Goal: Task Accomplishment & Management: Use online tool/utility

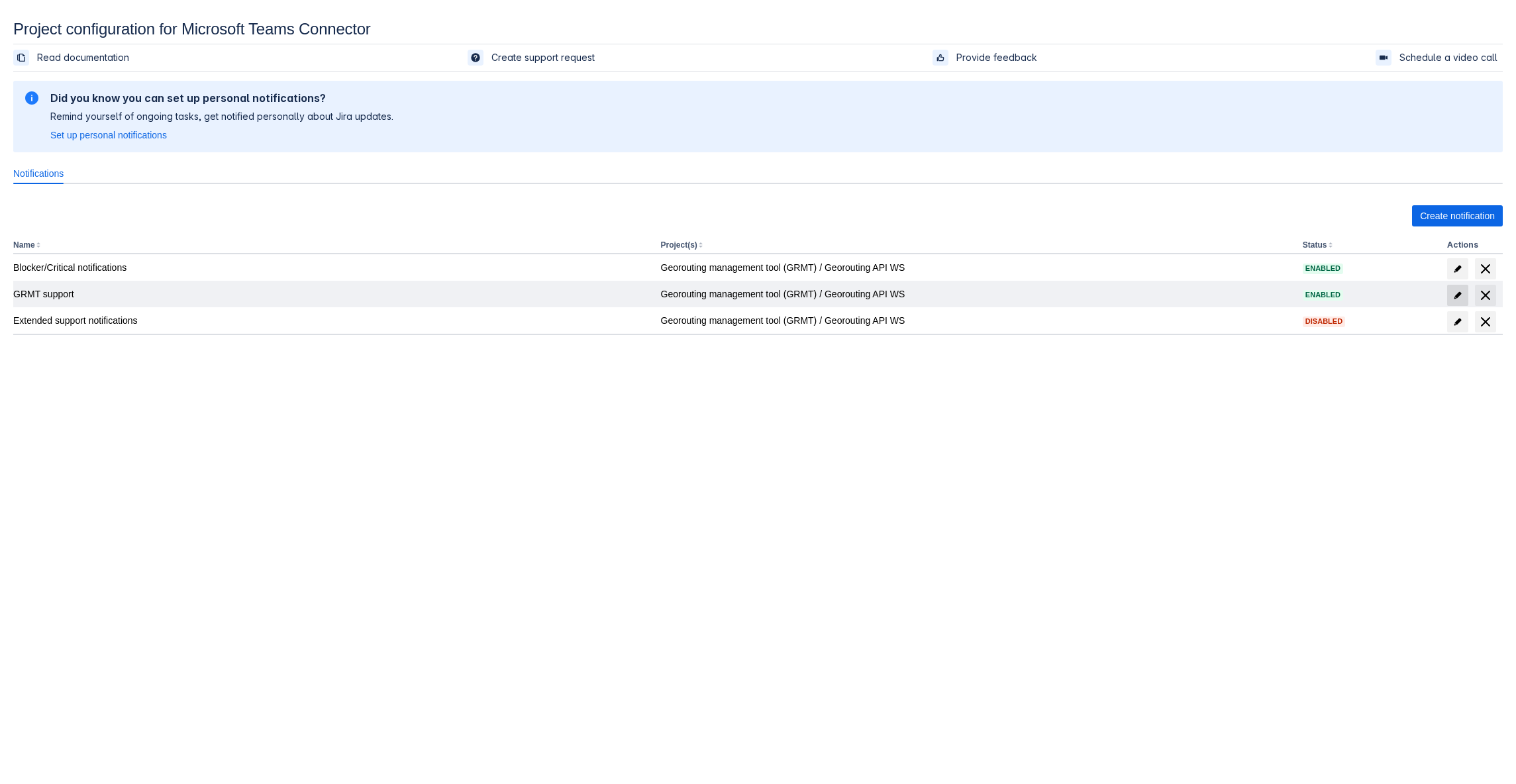
click at [1461, 294] on span "edit" at bounding box center [1457, 295] width 10 height 10
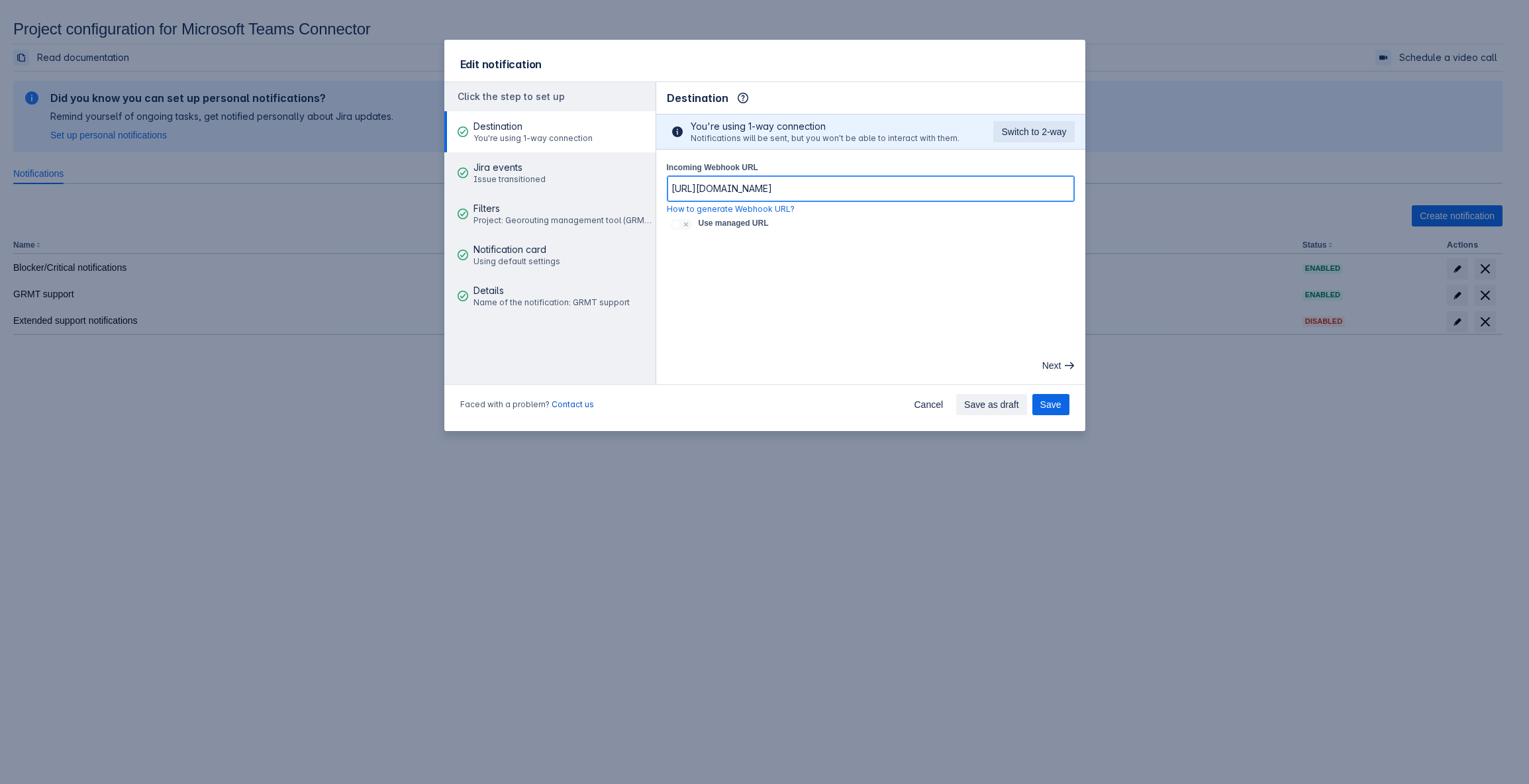
click at [768, 178] on input "https://default45e249c8de6f4184b2d7ab234d8824.dd.environment.api.powerplatform.…" at bounding box center [870, 188] width 407 height 24
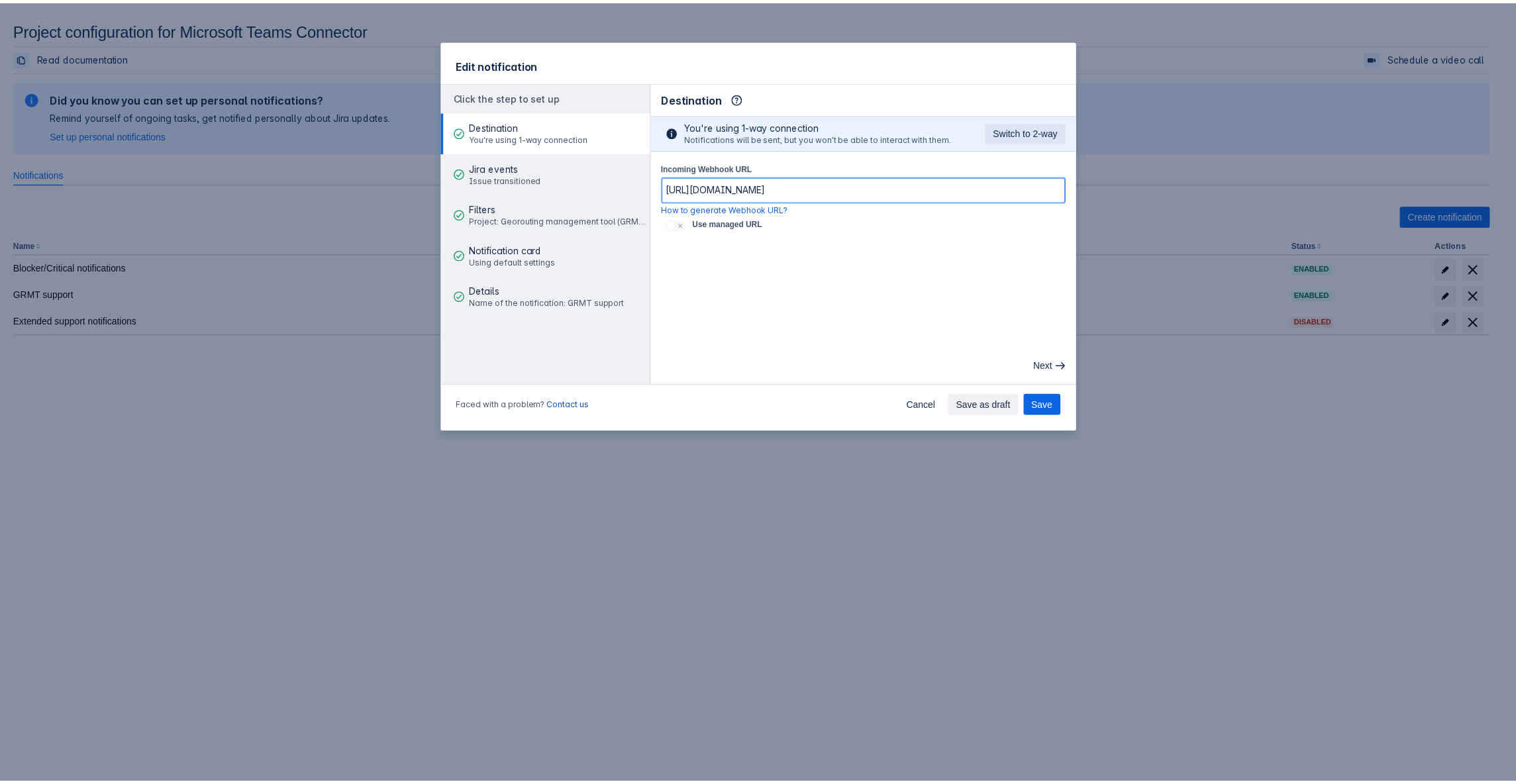
scroll to position [0, 0]
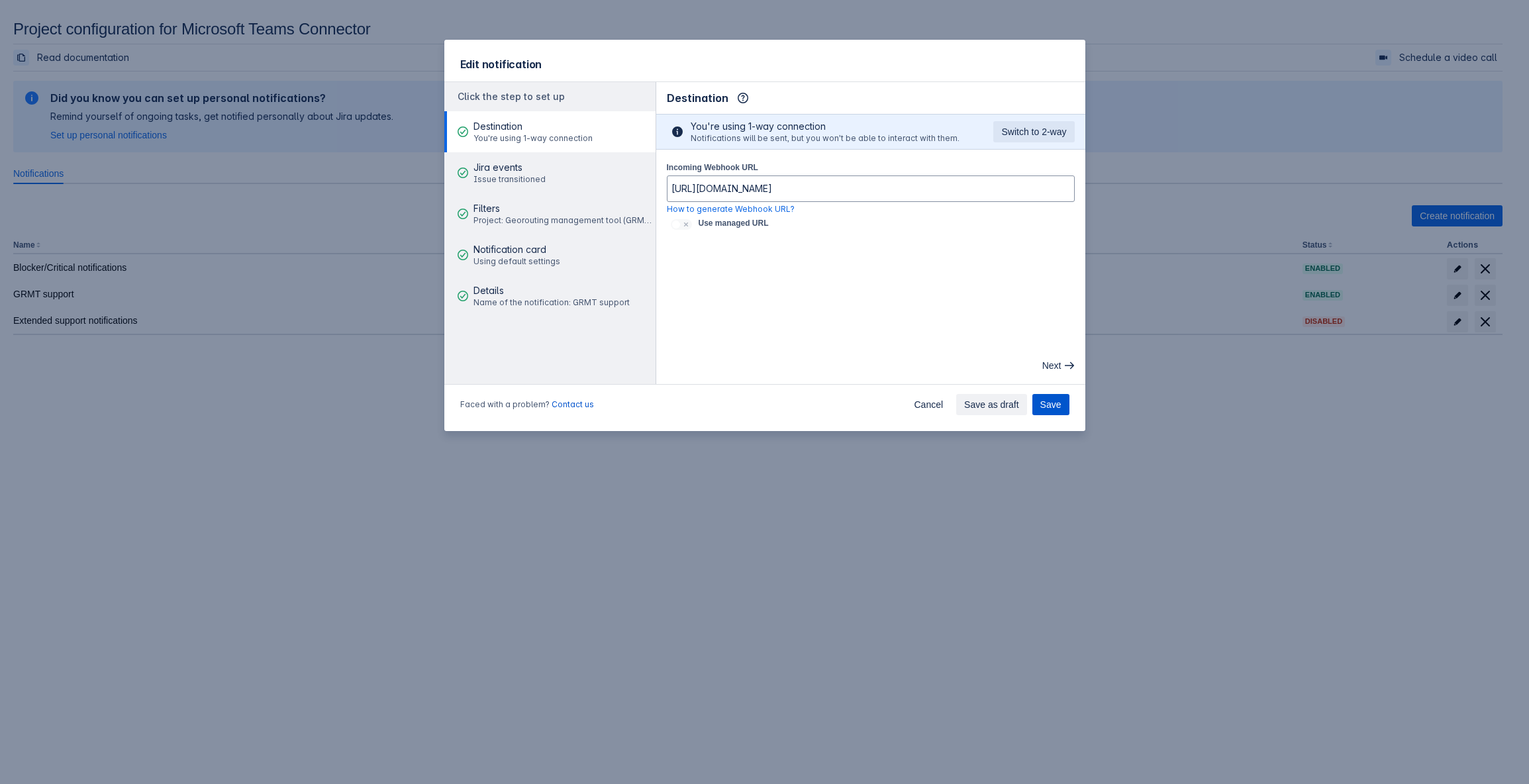
click at [1058, 405] on span "Save" at bounding box center [1050, 404] width 21 height 21
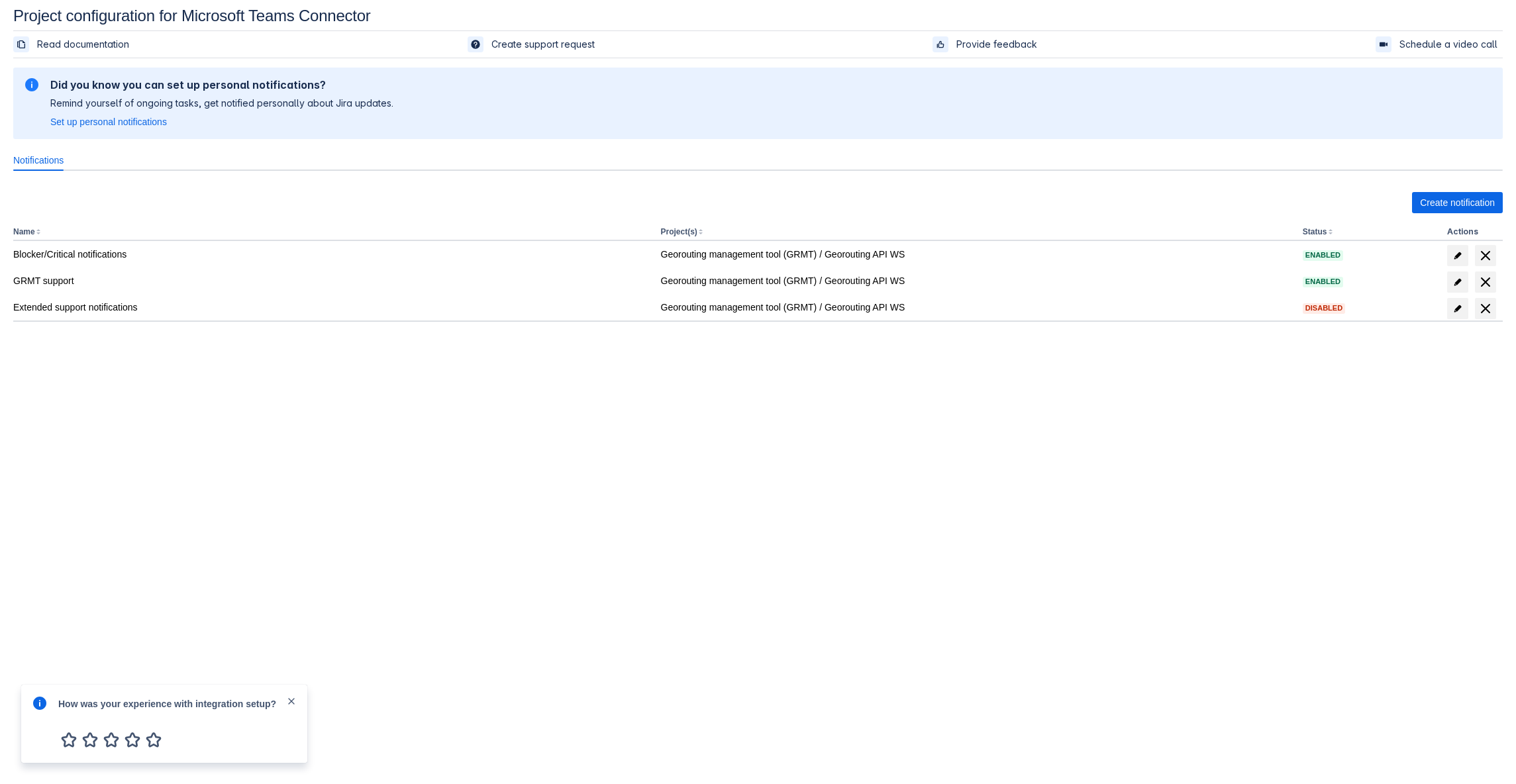
scroll to position [20, 0]
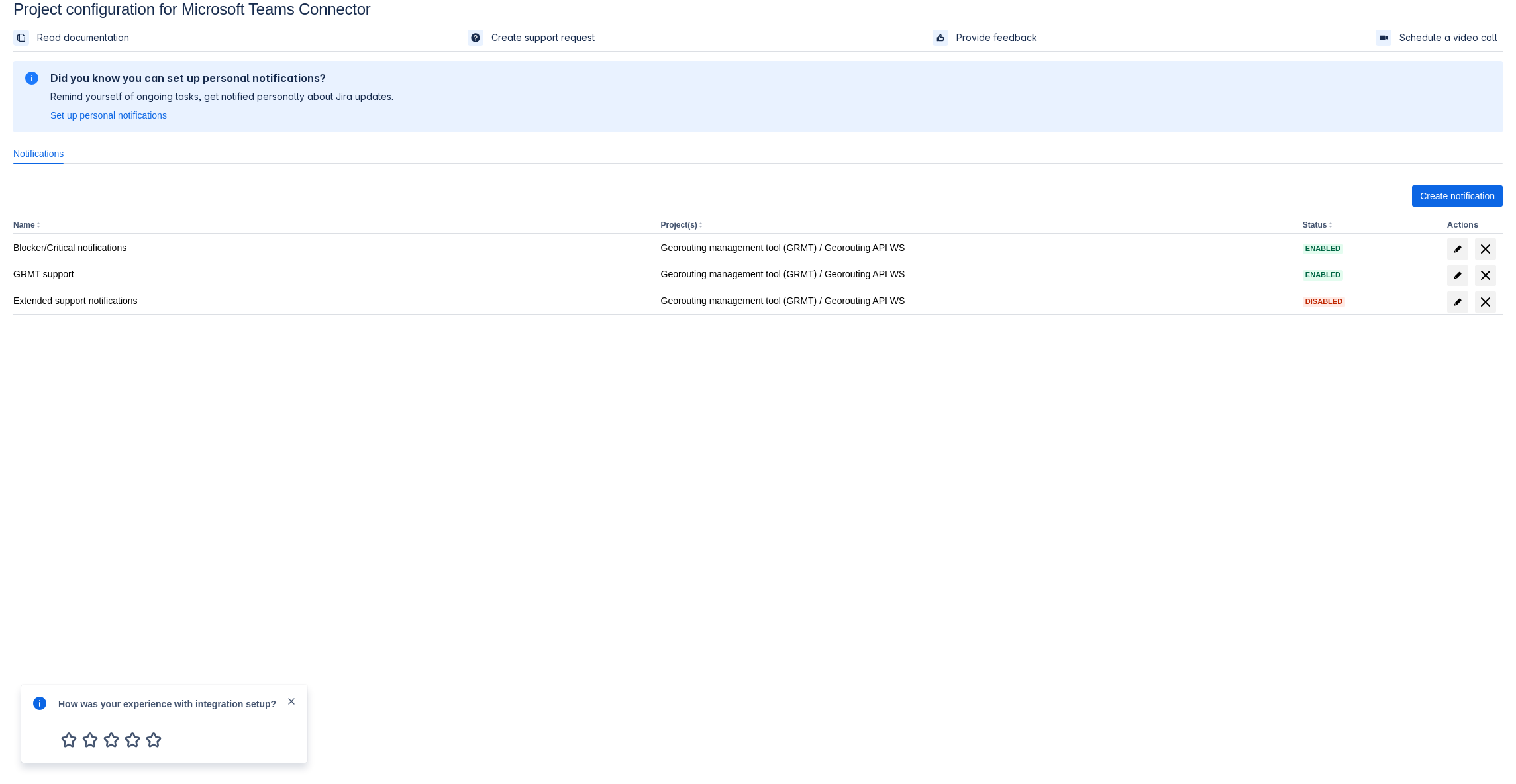
click at [292, 703] on span "close" at bounding box center [291, 701] width 10 height 10
